Goal: Transaction & Acquisition: Download file/media

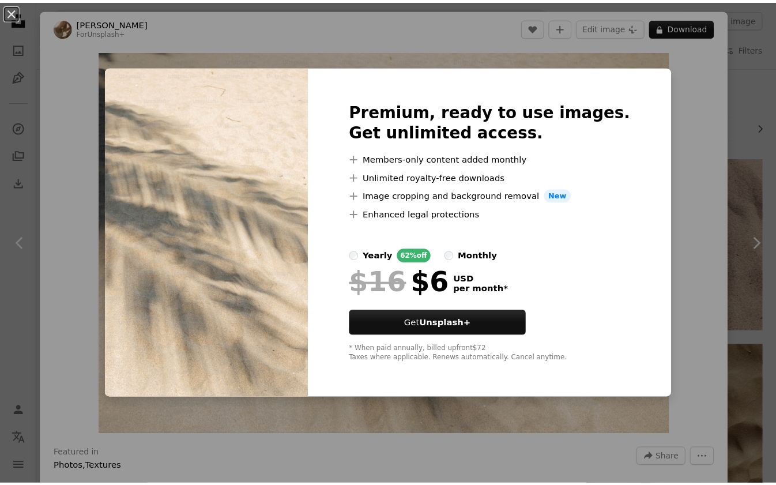
scroll to position [2521, 0]
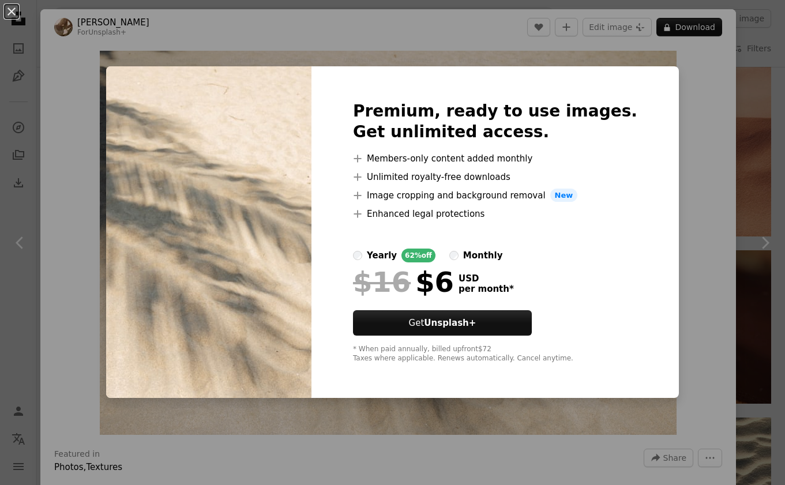
click at [698, 64] on div "An X shape Premium, ready to use images. Get unlimited access. A plus sign Memb…" at bounding box center [392, 242] width 785 height 485
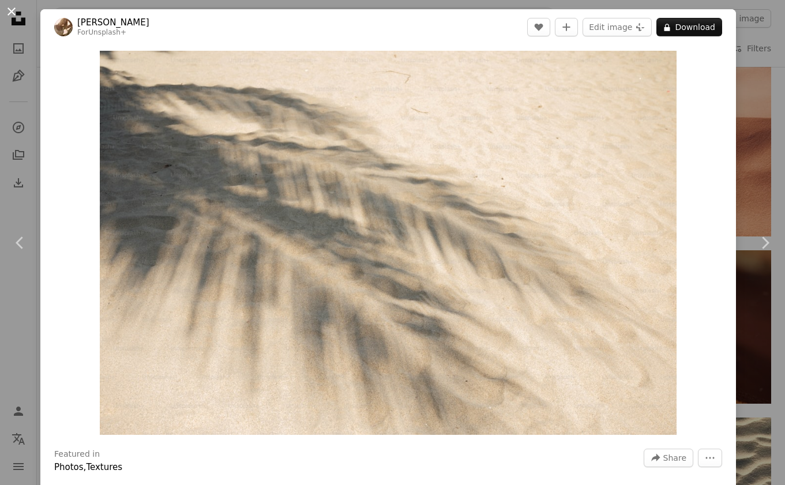
click at [11, 10] on button "An X shape" at bounding box center [12, 12] width 14 height 14
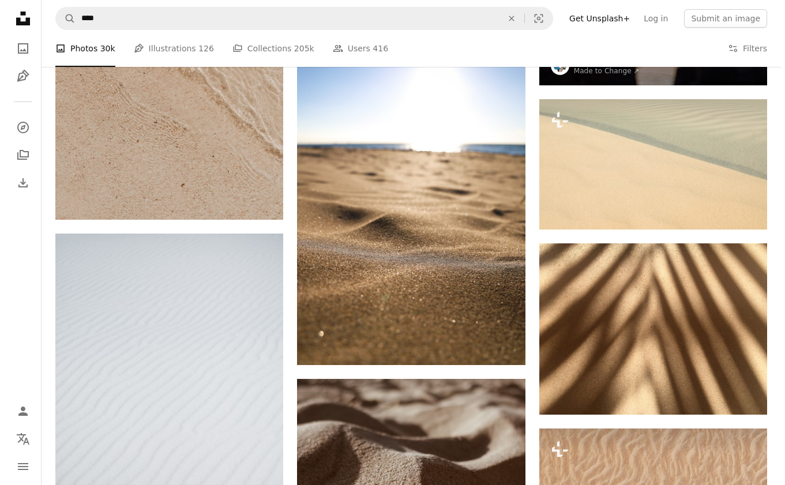
scroll to position [3629, 0]
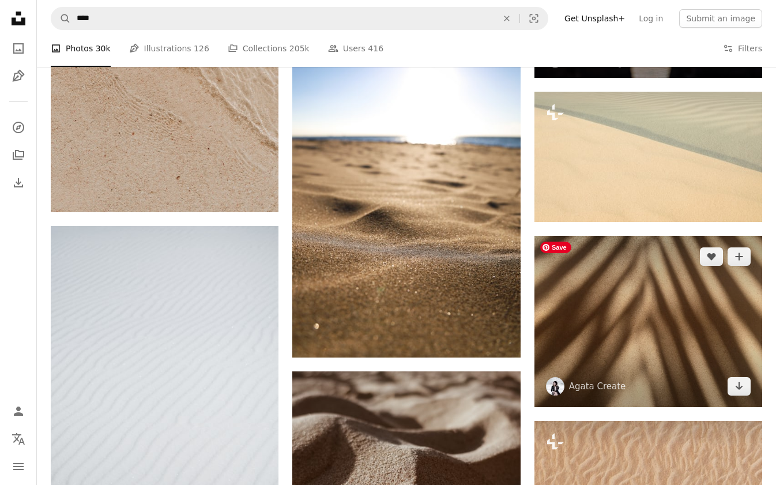
click at [591, 319] on img at bounding box center [649, 321] width 228 height 171
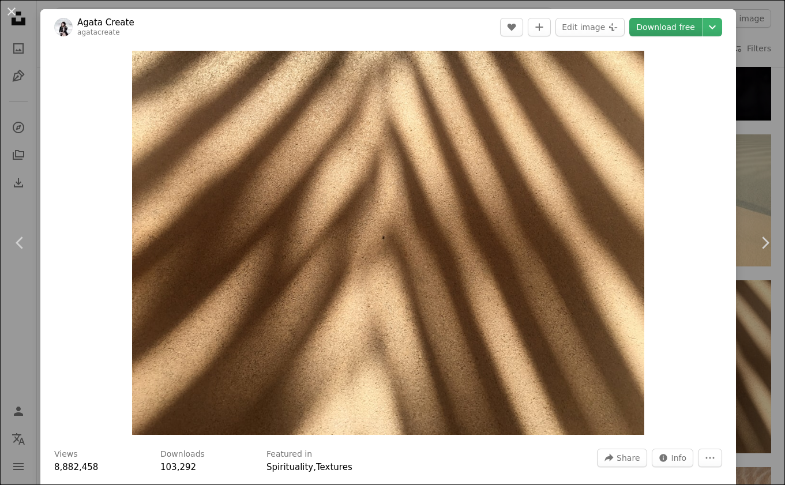
click at [662, 31] on link "Download free" at bounding box center [665, 27] width 73 height 18
